Goal: Browse casually: Explore the website without a specific task or goal

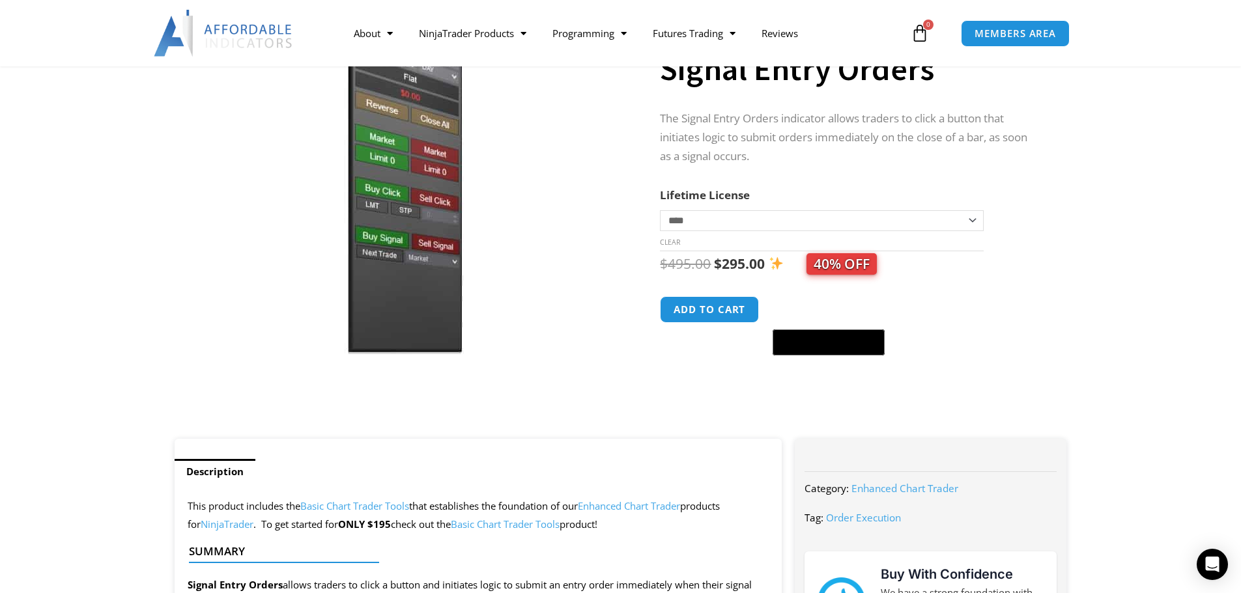
scroll to position [135, 0]
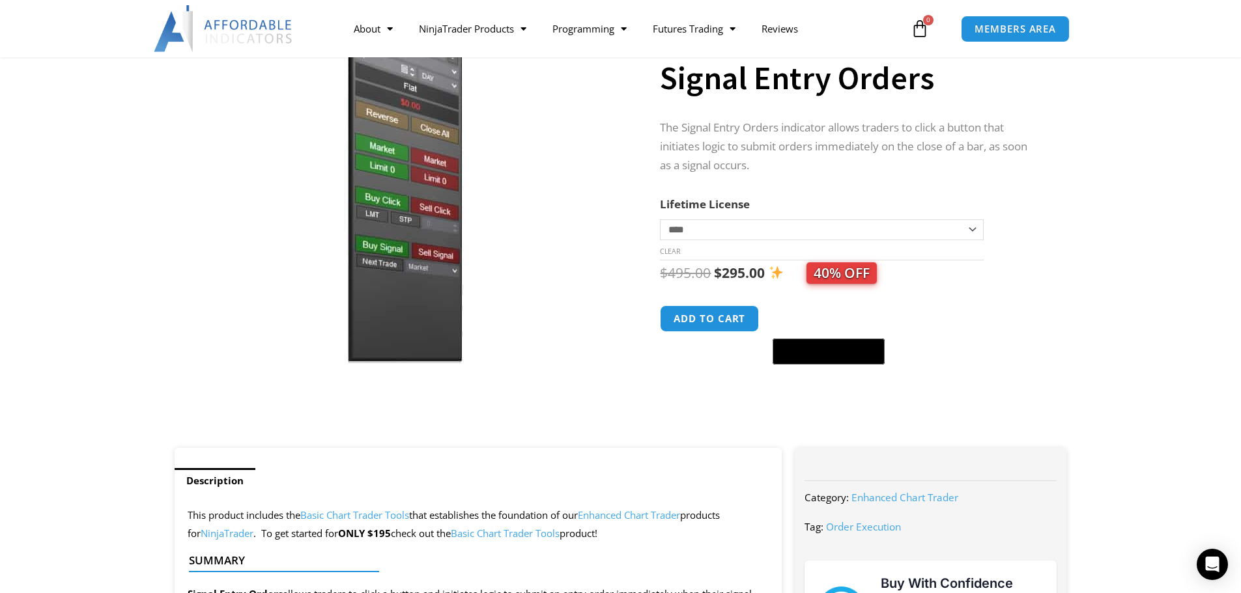
click at [686, 221] on select "**********" at bounding box center [821, 229] width 323 height 21
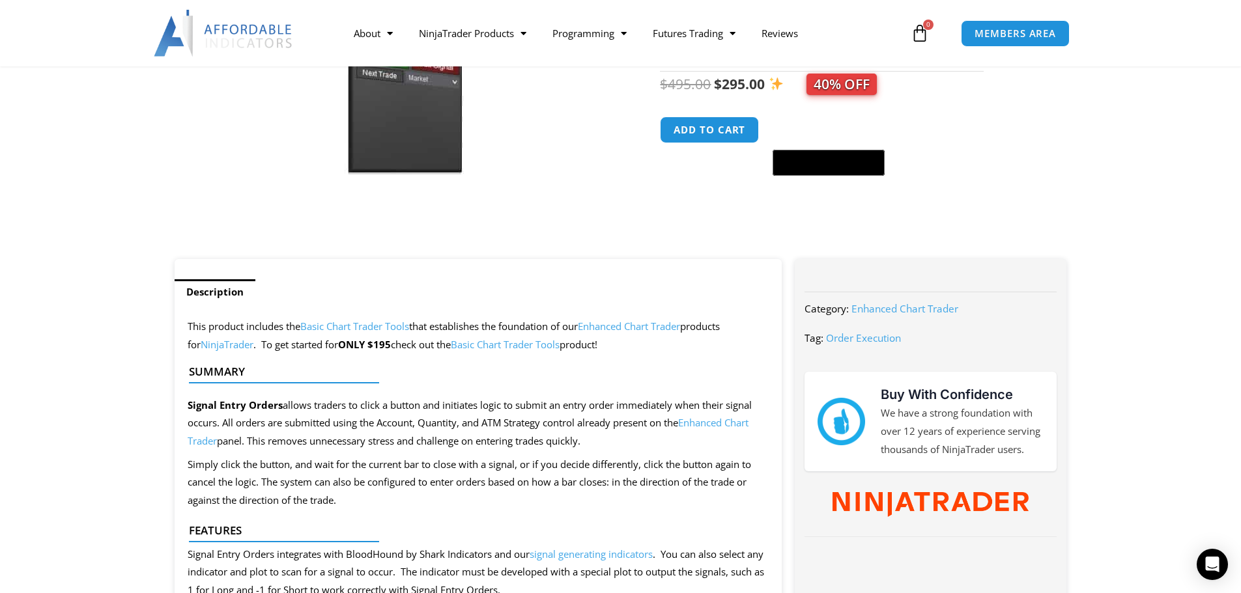
scroll to position [326, 0]
